Goal: Navigation & Orientation: Find specific page/section

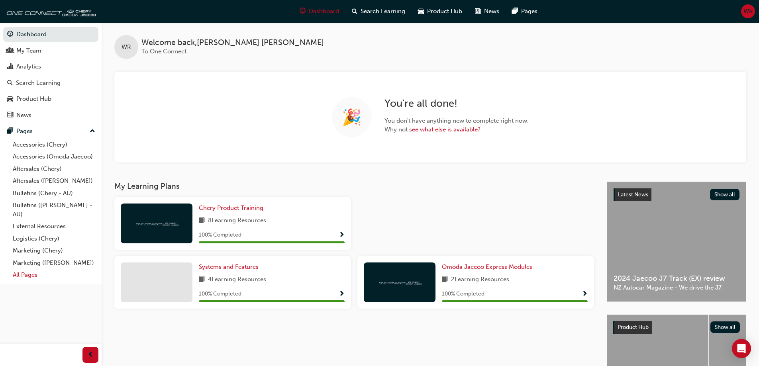
click at [20, 277] on link "All Pages" at bounding box center [54, 275] width 89 height 12
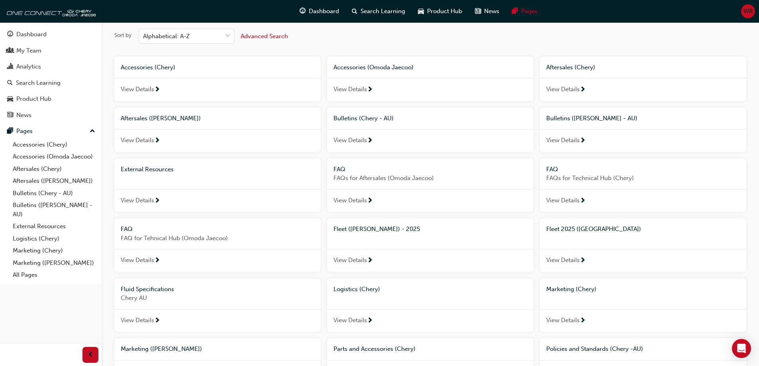
scroll to position [80, 0]
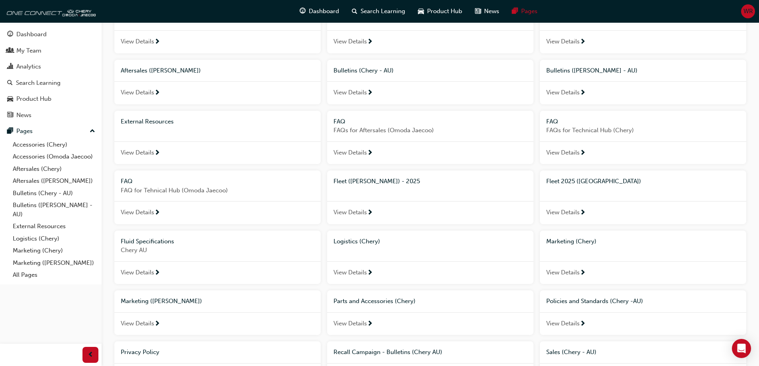
click at [571, 211] on span "View Details" at bounding box center [562, 212] width 33 height 9
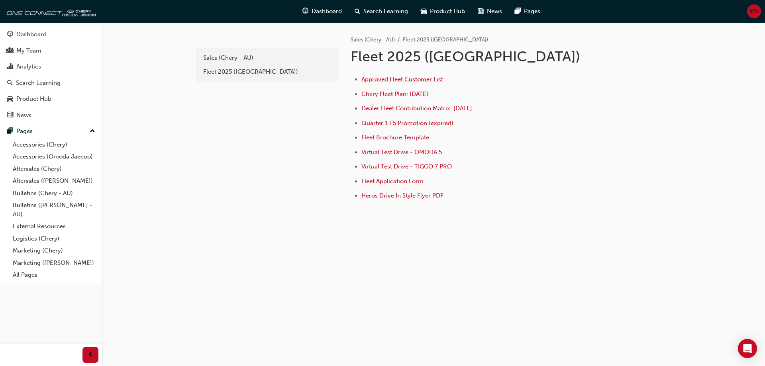
click at [393, 79] on span "Approved Fleet Customer List" at bounding box center [402, 79] width 82 height 7
click at [397, 181] on span "Fleet Application Form" at bounding box center [392, 181] width 62 height 7
click at [401, 154] on span "Virtual Test Drive - OMODA 5" at bounding box center [401, 152] width 80 height 7
